Goal: Navigation & Orientation: Find specific page/section

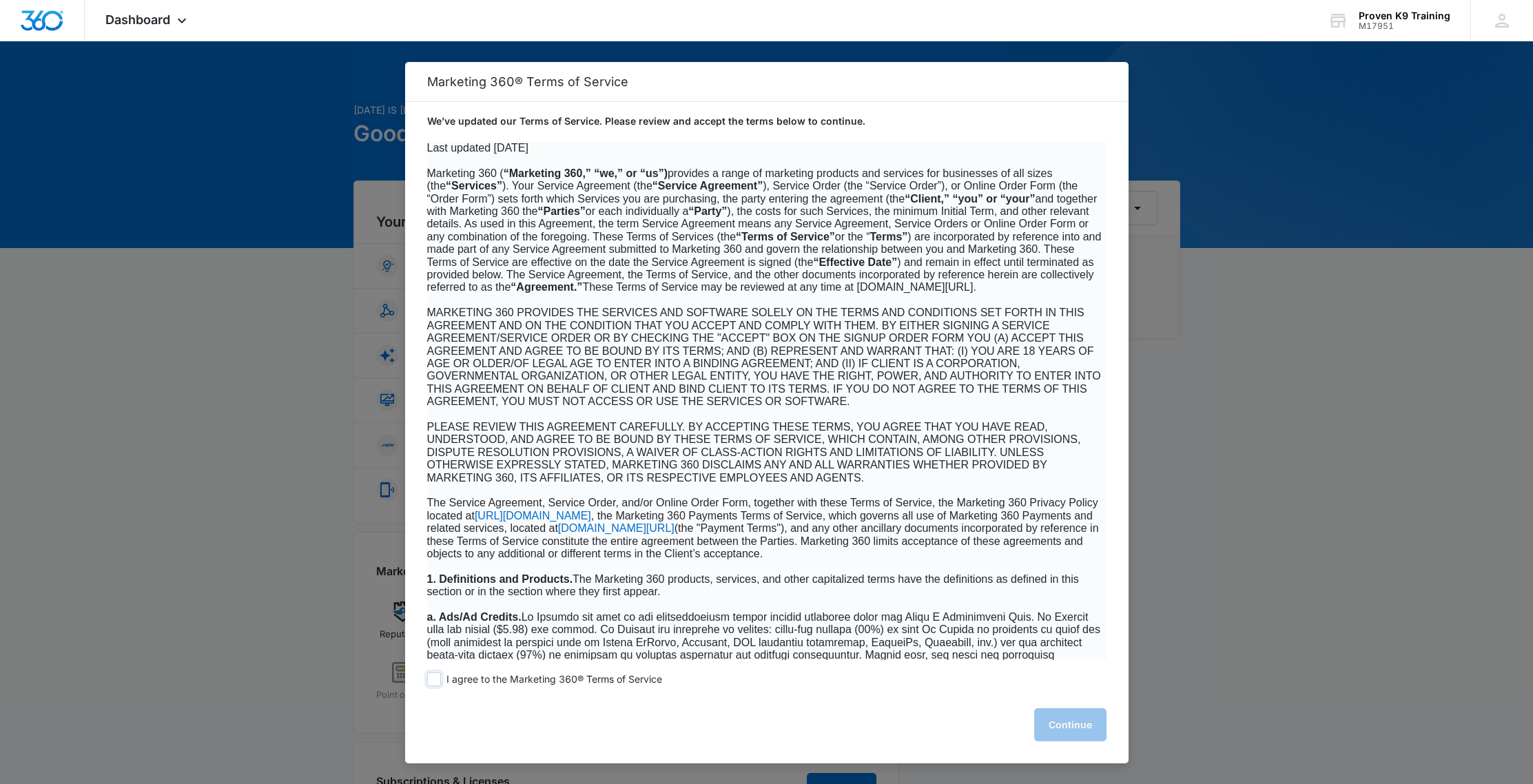
click at [432, 681] on span at bounding box center [434, 679] width 14 height 14
click at [432, 681] on input "I agree to the Marketing 360® Terms of Service" at bounding box center [434, 679] width 14 height 14
checkbox input "true"
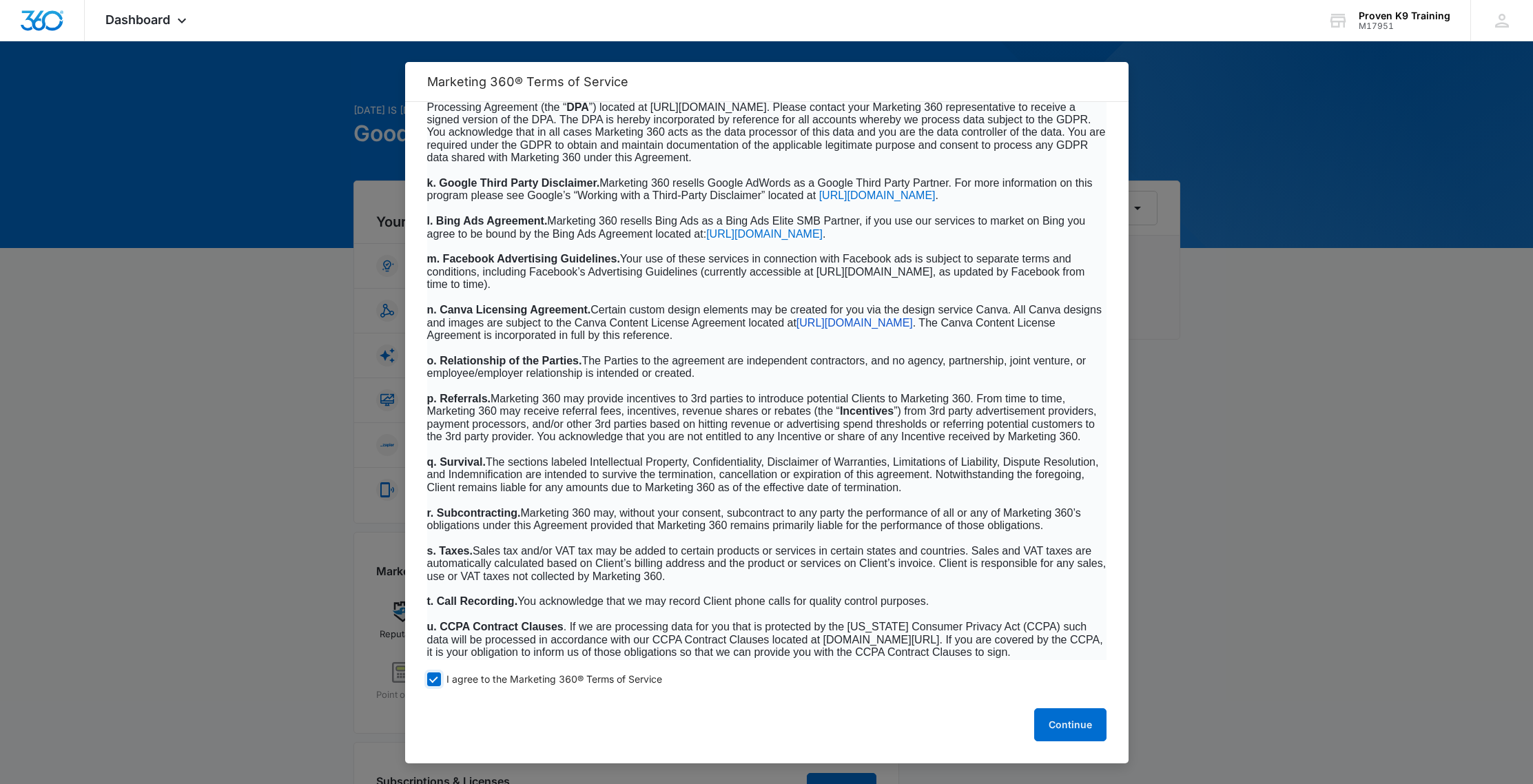
scroll to position [8658, 0]
